Goal: Task Accomplishment & Management: Manage account settings

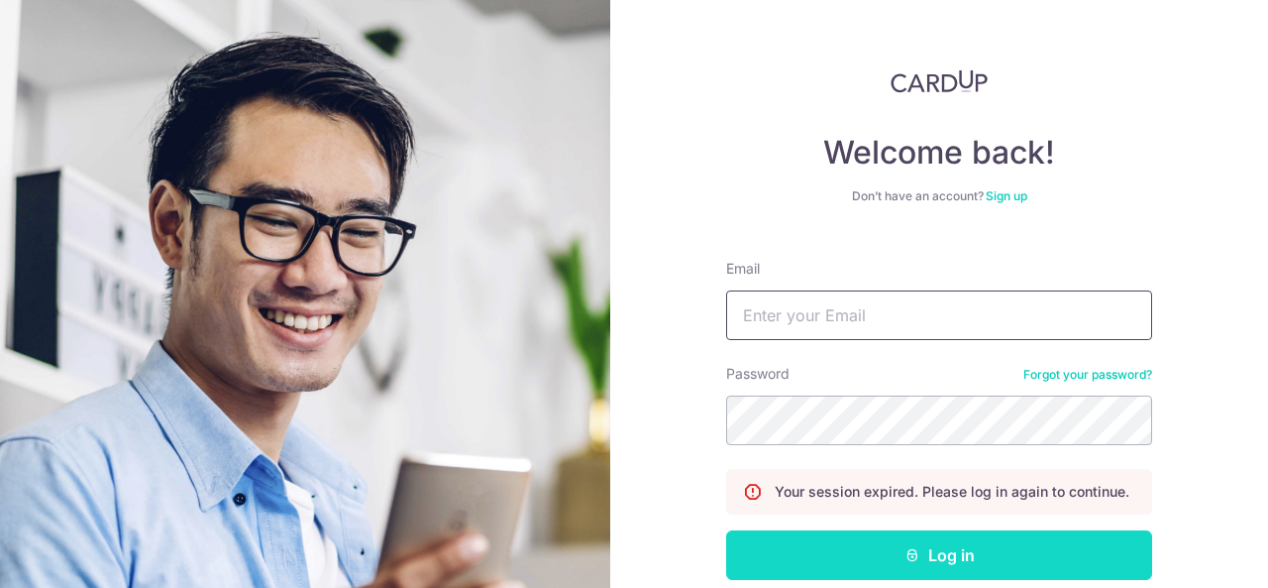
type input "[EMAIL_ADDRESS][DOMAIN_NAME]"
click at [905, 551] on icon "submit" at bounding box center [913, 555] width 16 height 16
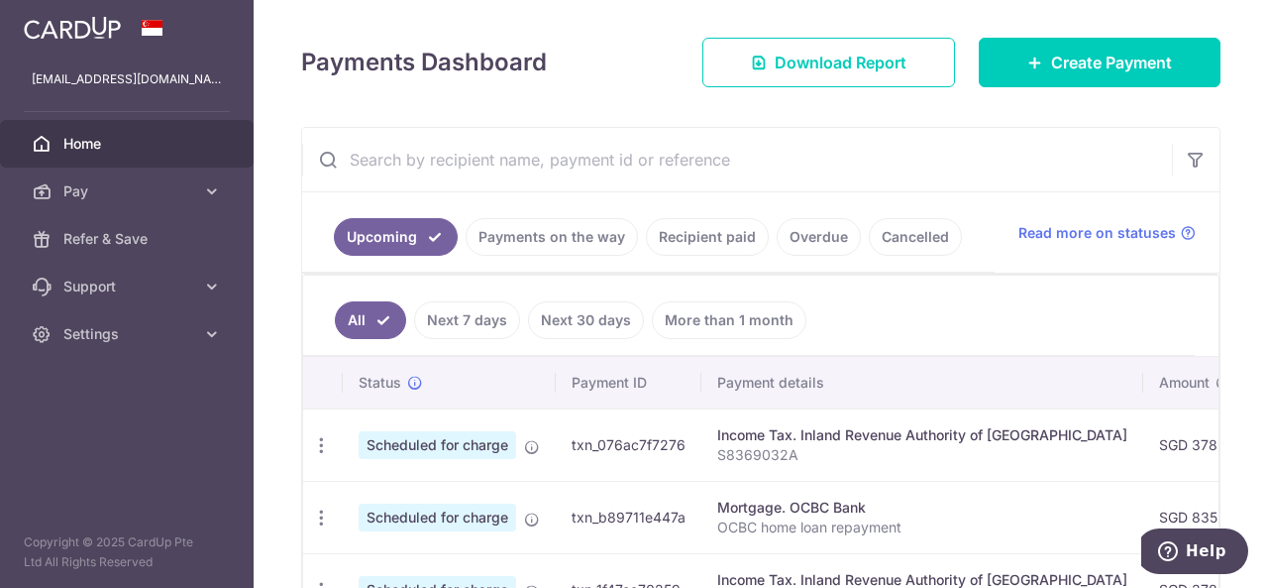
scroll to position [396, 0]
